Goal: Navigation & Orientation: Find specific page/section

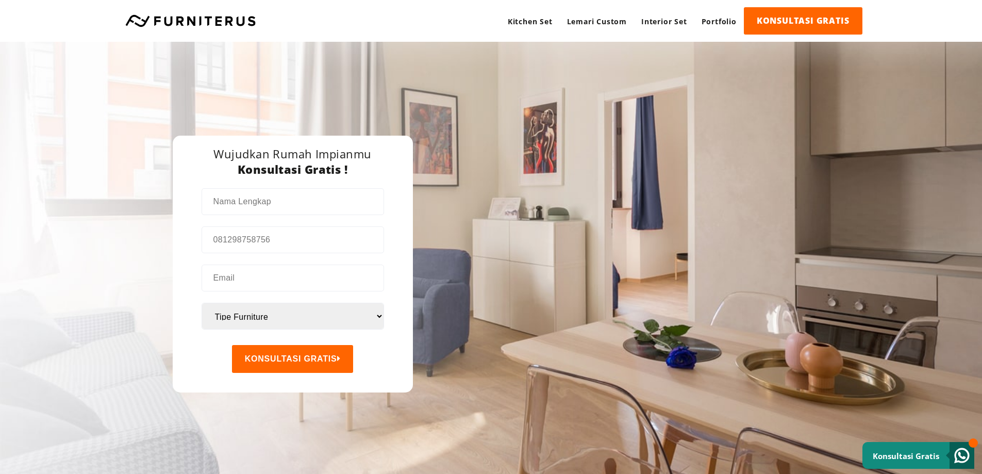
click at [199, 22] on link at bounding box center [190, 20] width 141 height 12
click at [610, 22] on link "Lemari Custom" at bounding box center [597, 21] width 74 height 28
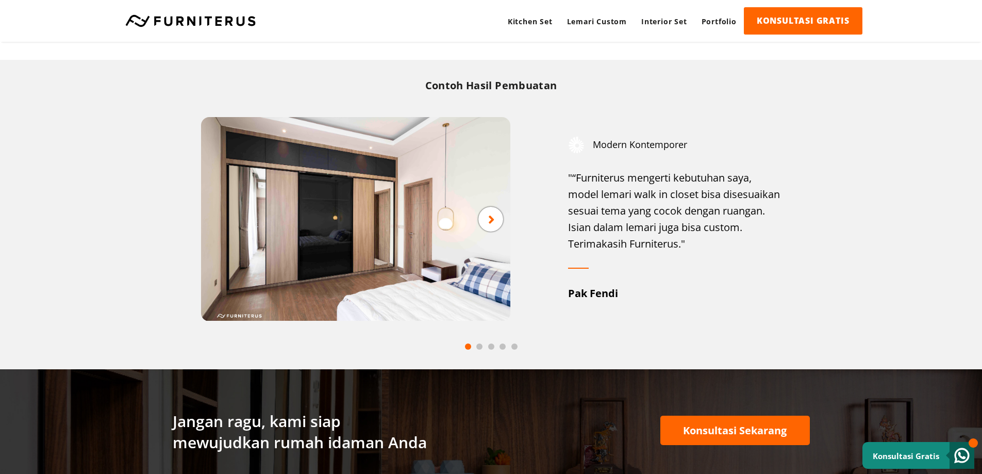
scroll to position [1286, 0]
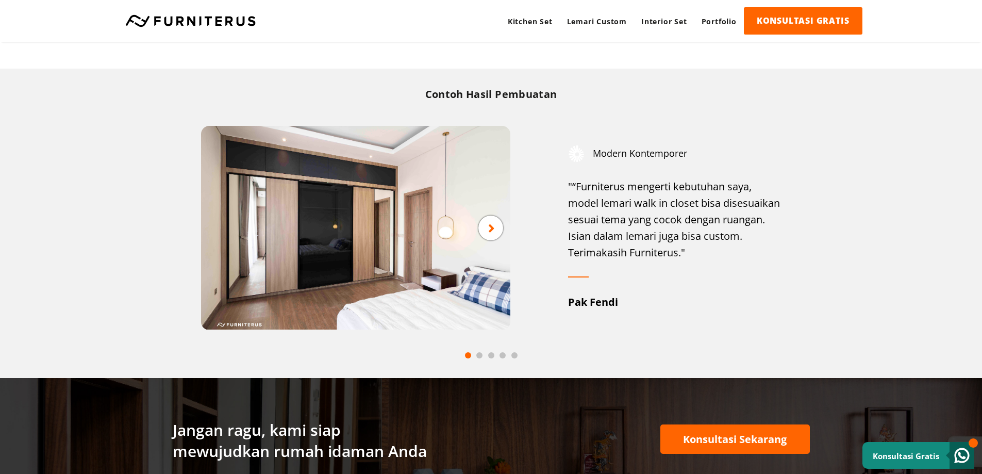
click at [483, 231] on div at bounding box center [490, 227] width 25 height 25
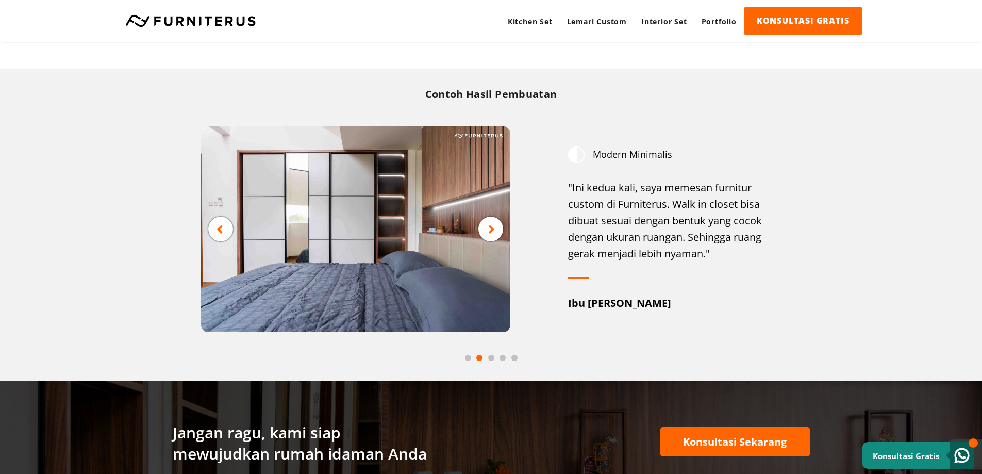
click at [489, 227] on icon at bounding box center [491, 229] width 7 height 13
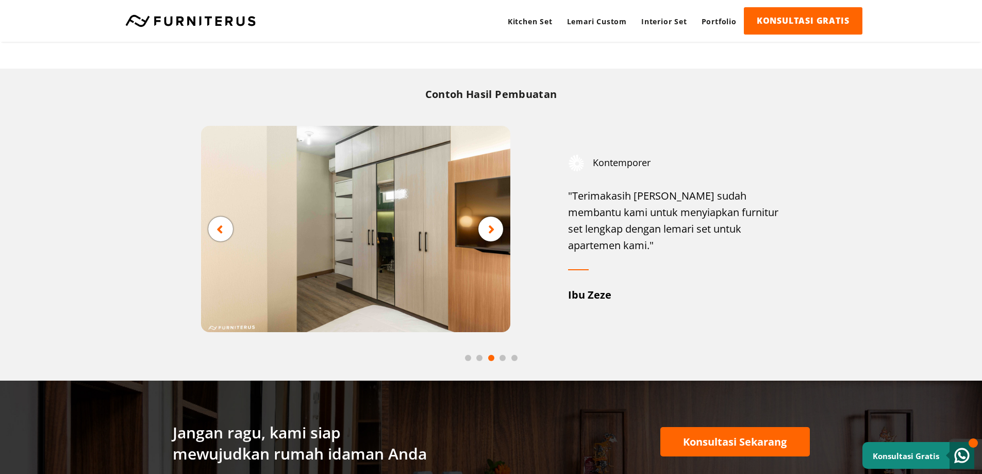
click at [489, 227] on icon at bounding box center [491, 229] width 7 height 13
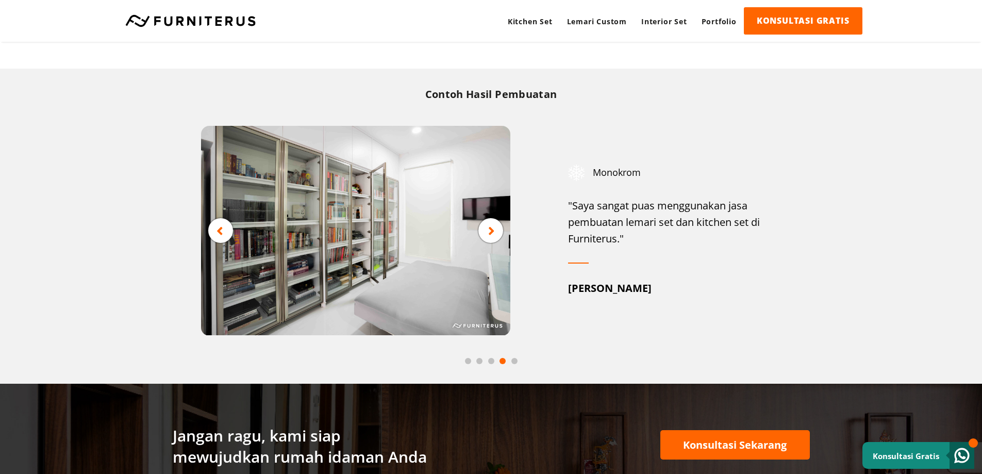
click at [489, 227] on icon at bounding box center [491, 230] width 7 height 13
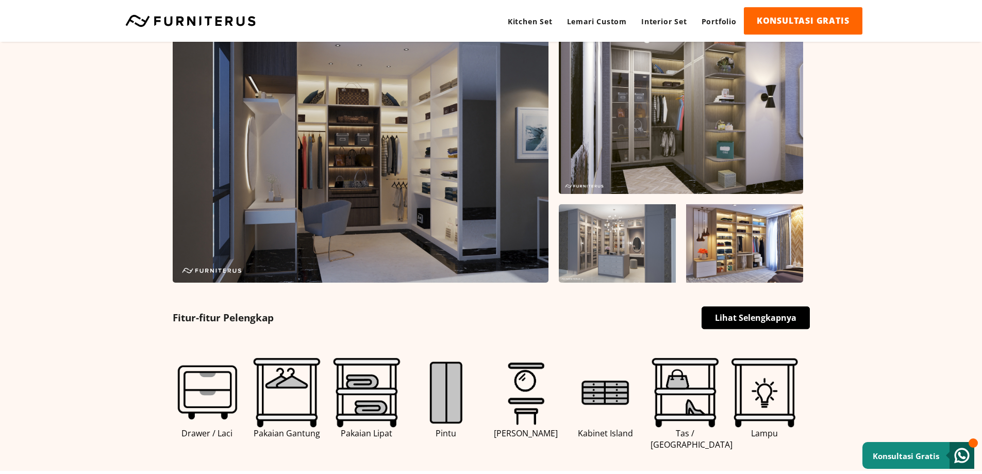
scroll to position [0, 0]
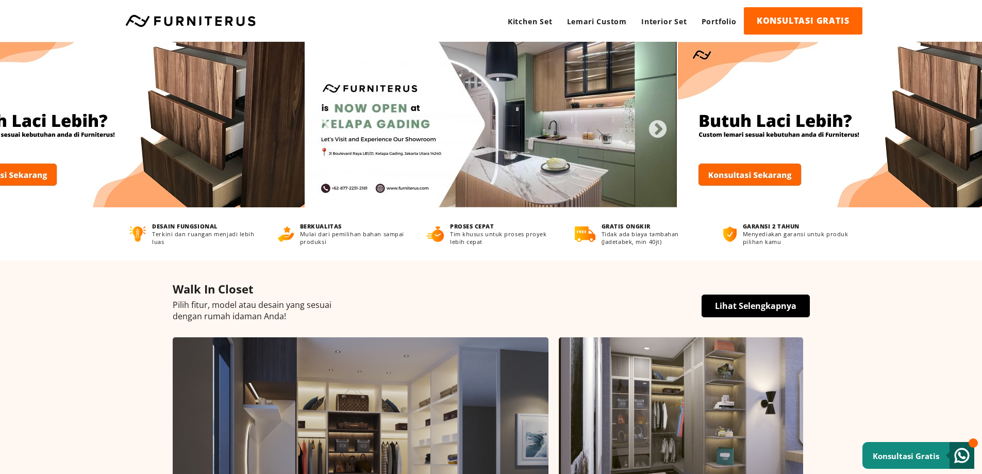
click at [161, 24] on link at bounding box center [190, 20] width 141 height 12
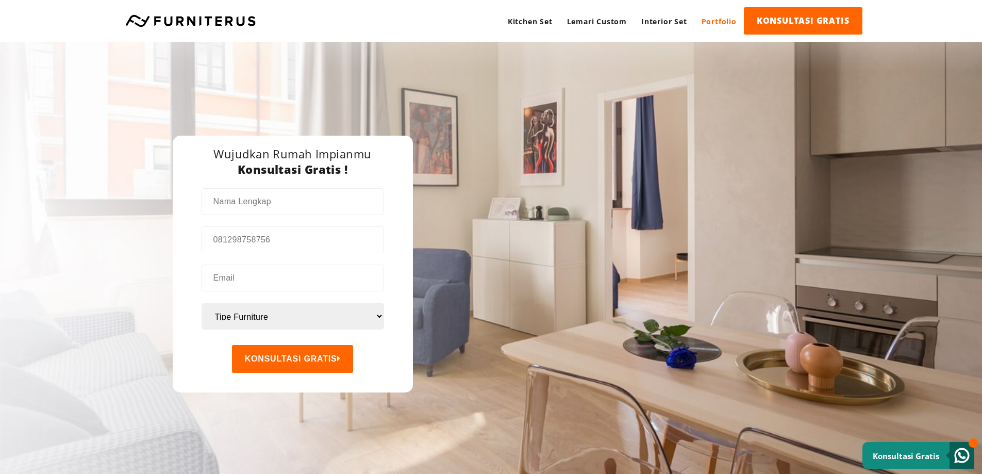
click at [714, 25] on link "Portfolio" at bounding box center [718, 21] width 49 height 28
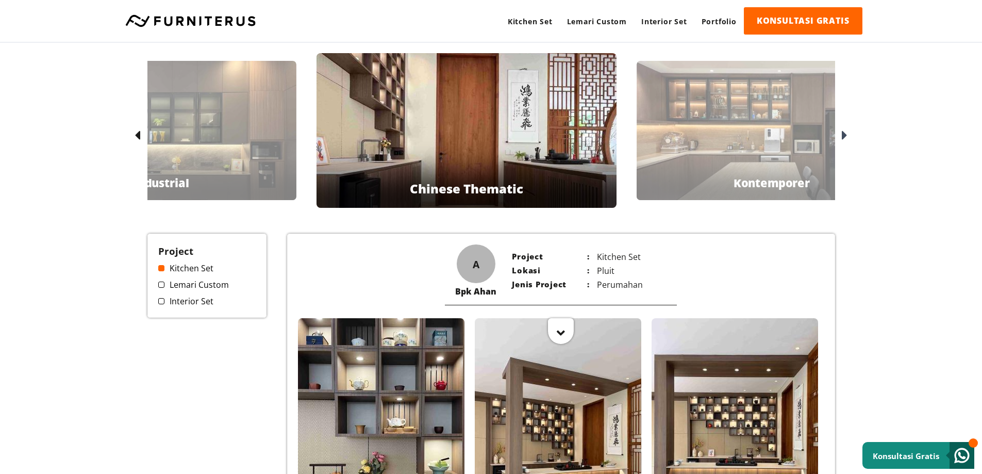
click at [136, 135] on icon at bounding box center [138, 135] width 6 height 15
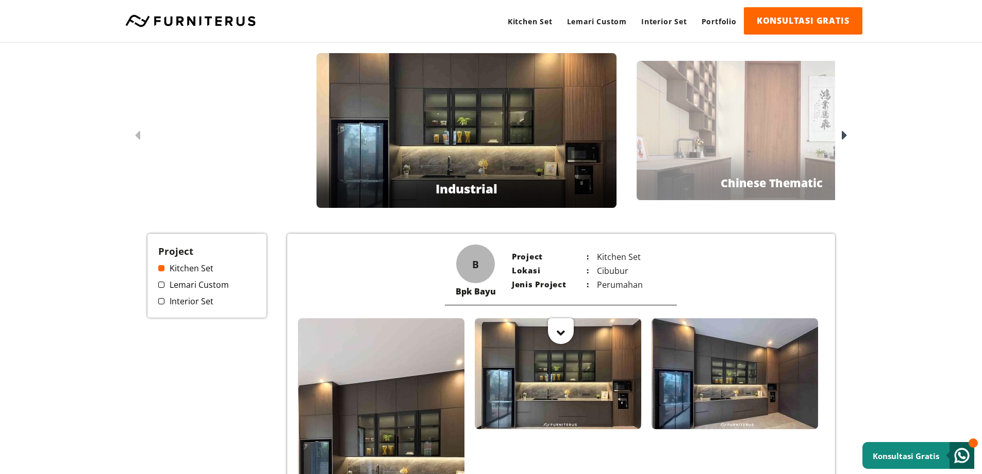
click at [843, 137] on icon at bounding box center [845, 135] width 6 height 15
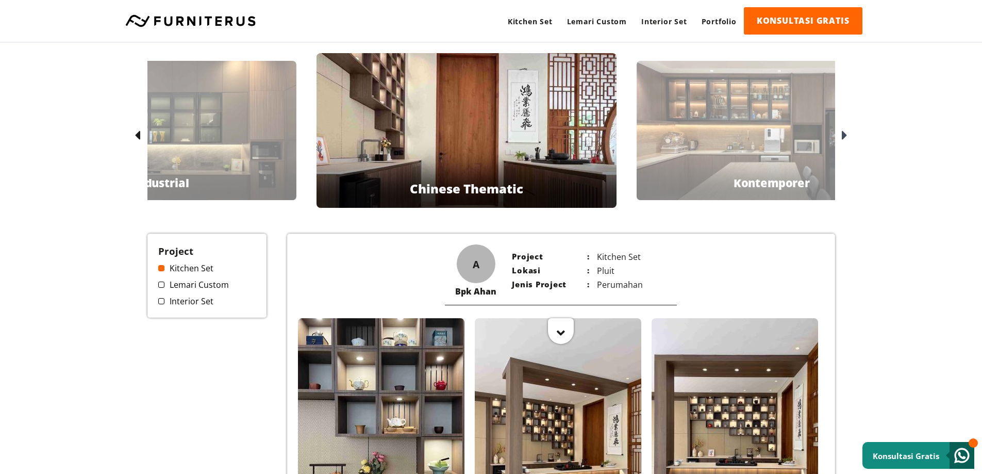
click at [843, 137] on icon at bounding box center [845, 135] width 6 height 15
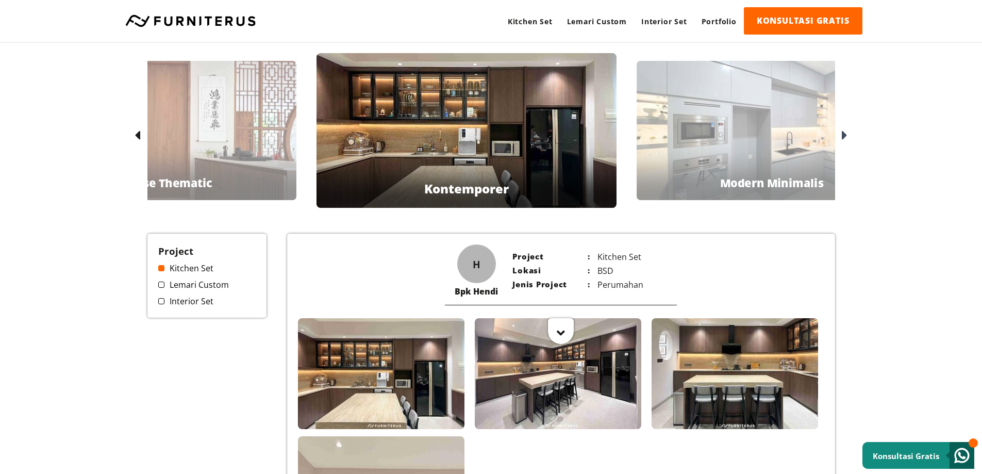
click at [843, 137] on icon at bounding box center [845, 135] width 6 height 15
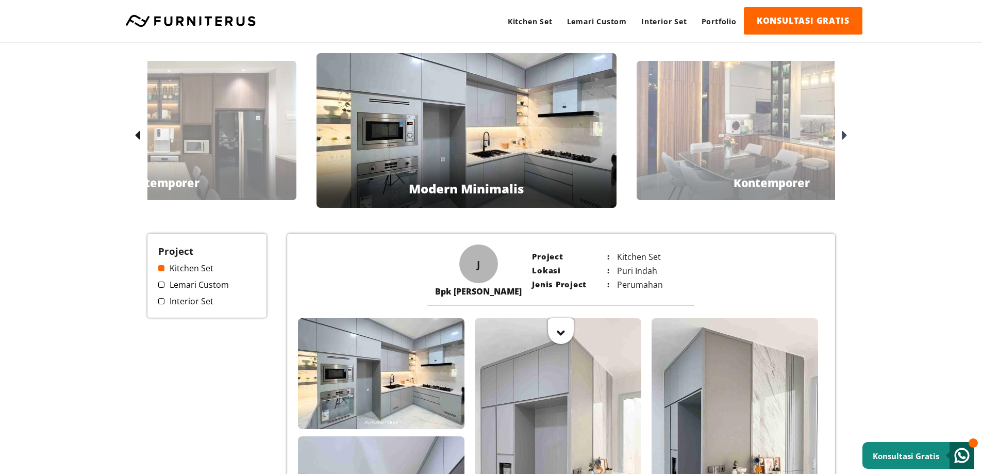
click at [135, 131] on icon at bounding box center [138, 135] width 6 height 15
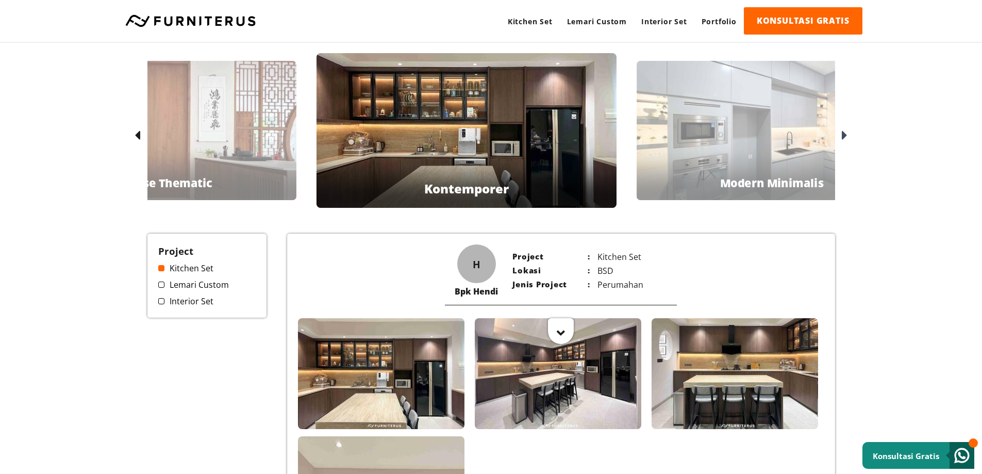
click at [140, 138] on icon at bounding box center [138, 135] width 6 height 15
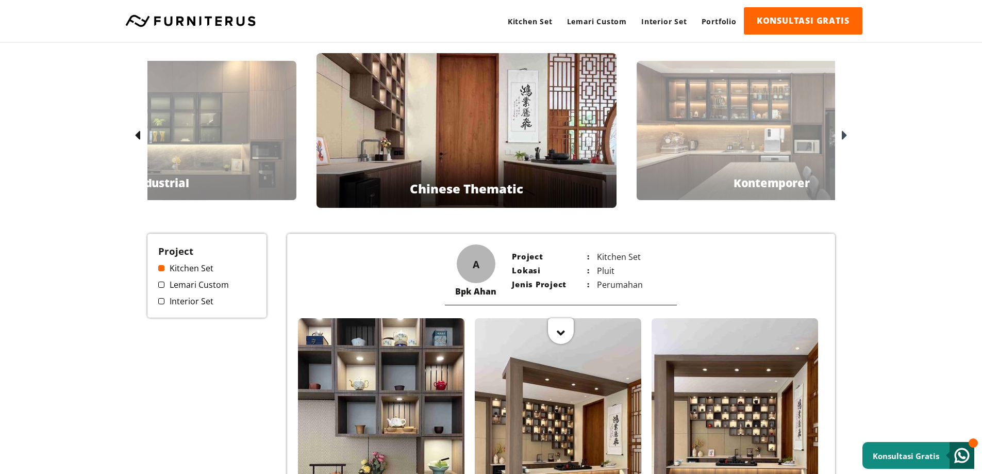
click at [140, 135] on icon at bounding box center [138, 135] width 6 height 15
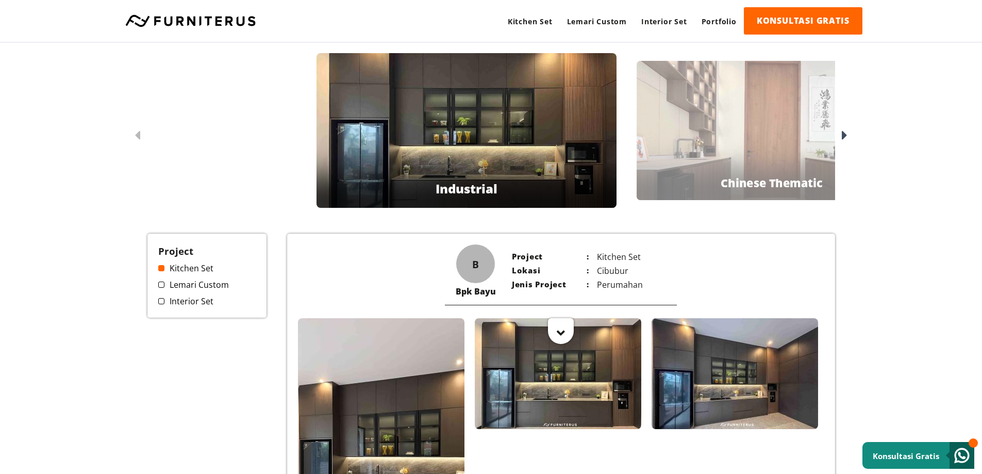
click at [136, 135] on icon at bounding box center [138, 135] width 6 height 15
click at [839, 135] on div at bounding box center [843, 135] width 16 height 16
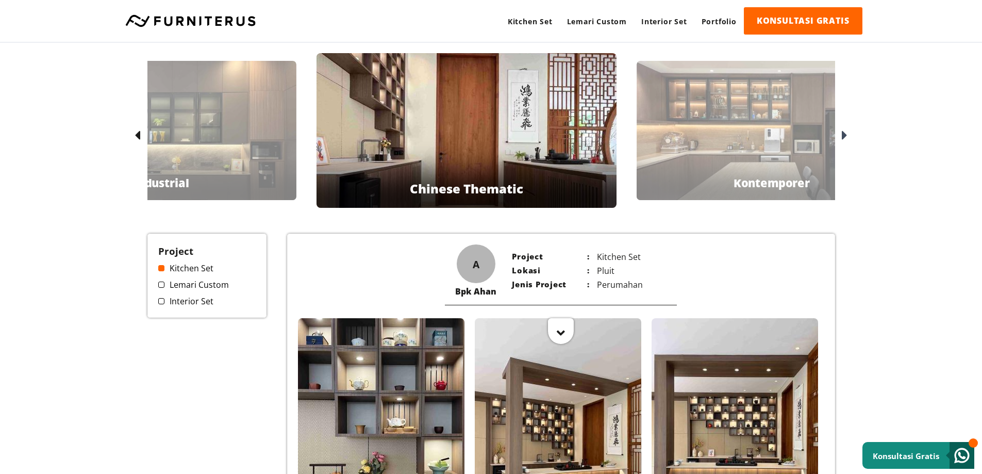
click at [845, 137] on icon at bounding box center [845, 135] width 6 height 15
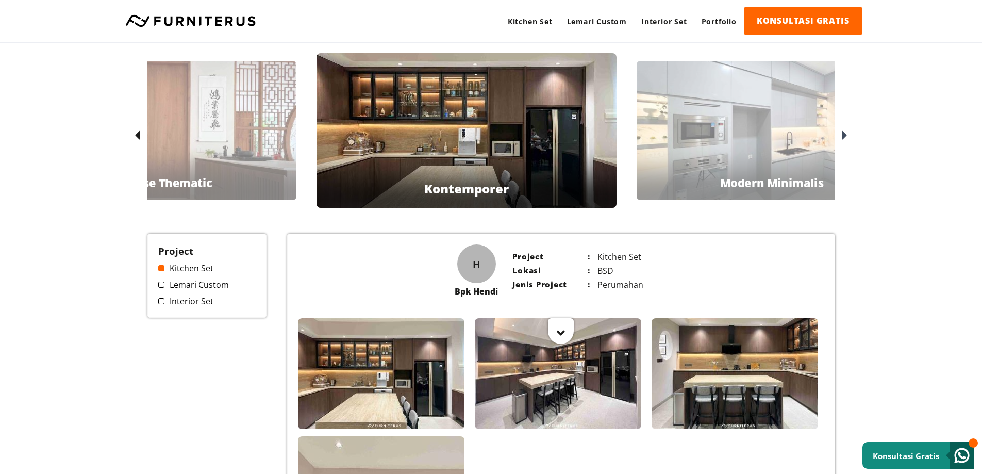
click at [845, 132] on icon at bounding box center [845, 135] width 6 height 15
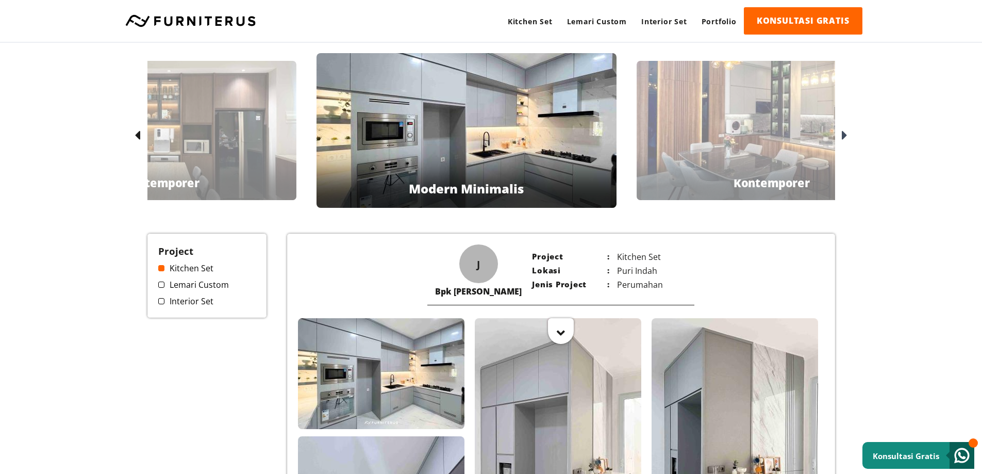
click at [847, 132] on icon at bounding box center [845, 135] width 6 height 15
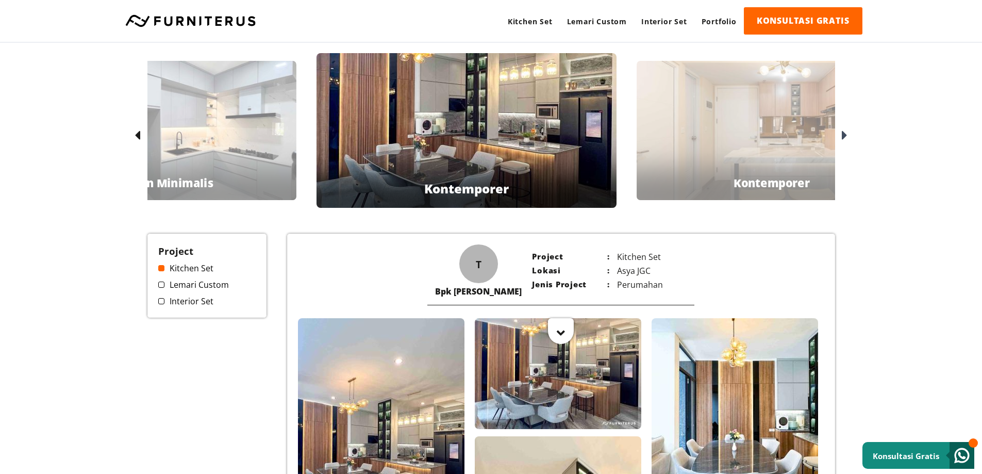
click at [843, 139] on icon at bounding box center [845, 135] width 6 height 15
